Goal: Task Accomplishment & Management: Use online tool/utility

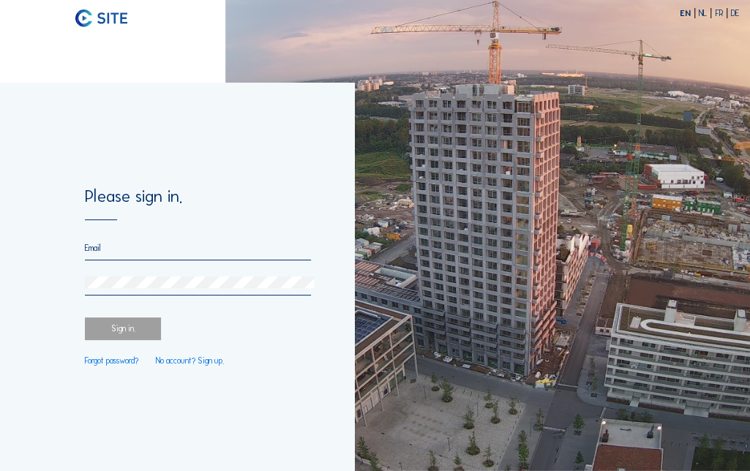
click at [217, 241] on form "Please sign in. Sign in. Forgot password? No account? Sign up." at bounding box center [198, 277] width 226 height 177
click at [200, 249] on input "email" at bounding box center [198, 248] width 226 height 10
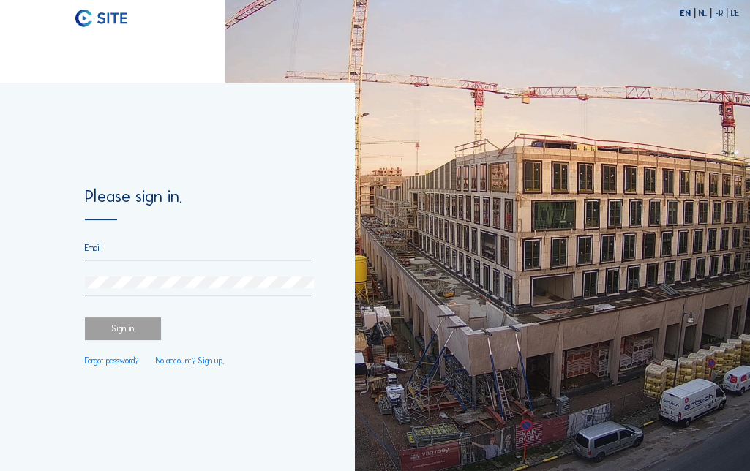
type input "[PERSON_NAME][EMAIL_ADDRESS][PERSON_NAME][DOMAIN_NAME]"
click at [220, 291] on div at bounding box center [198, 286] width 226 height 19
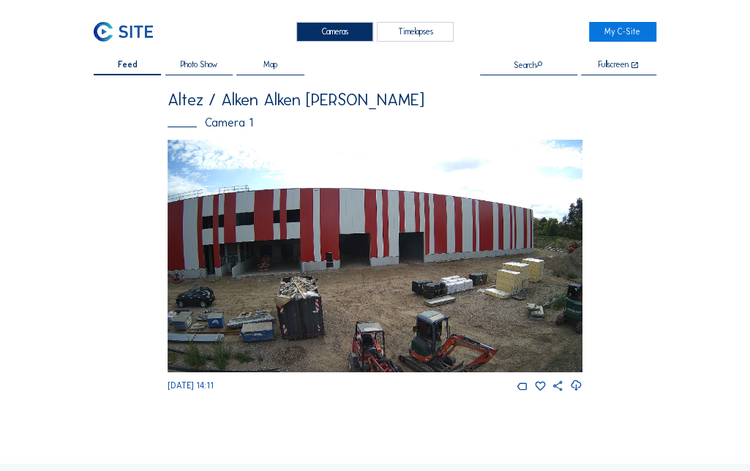
click at [421, 261] on img at bounding box center [375, 256] width 415 height 233
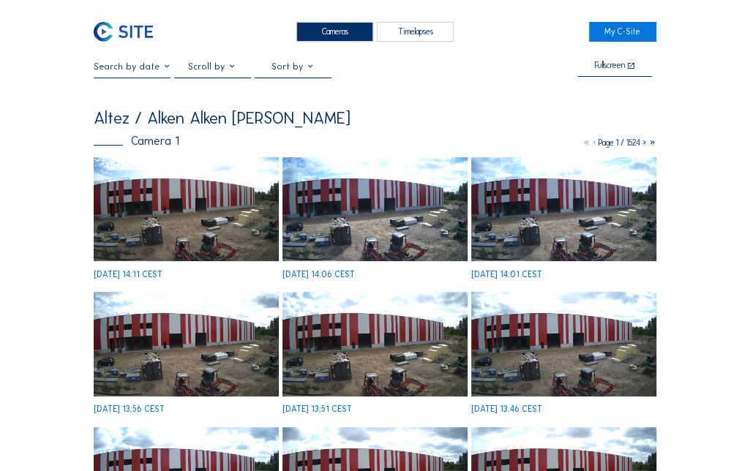
click at [177, 193] on img at bounding box center [186, 209] width 185 height 104
